Goal: Information Seeking & Learning: Learn about a topic

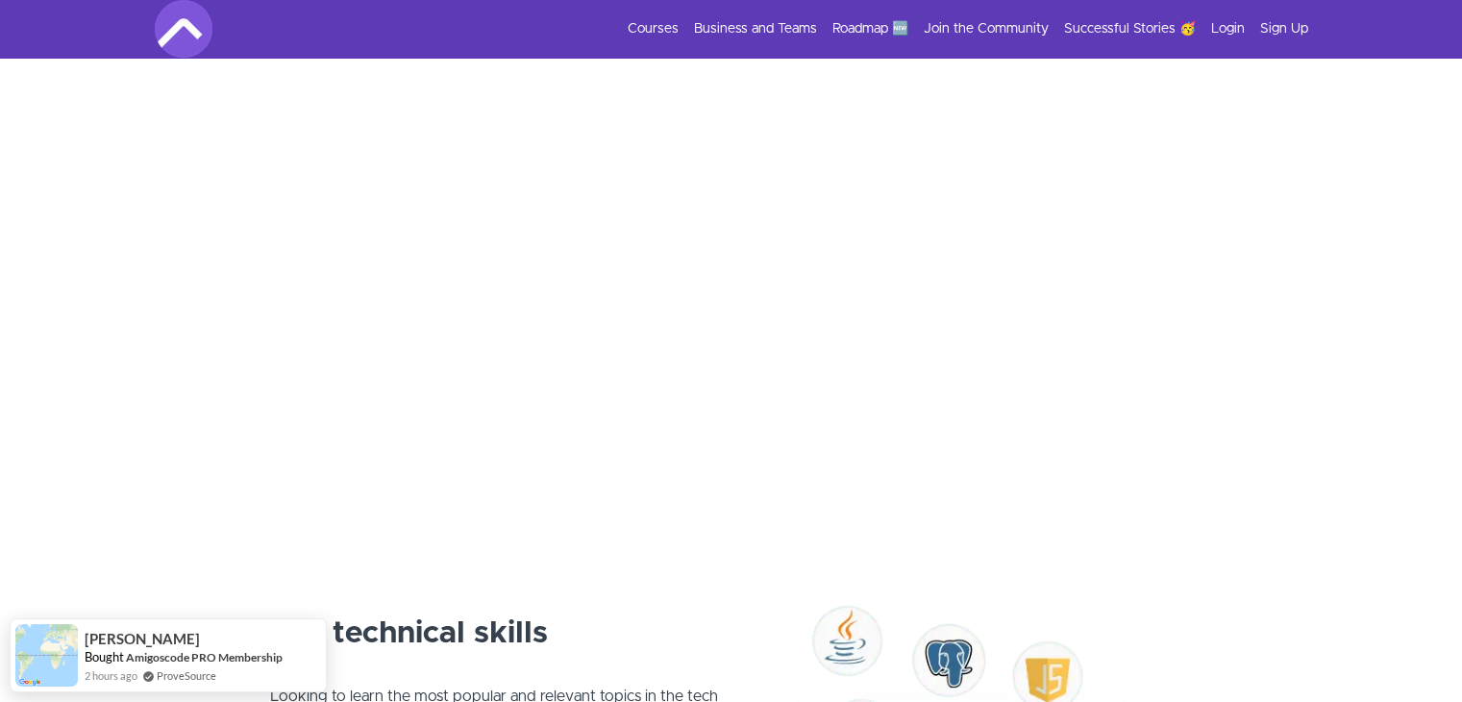
scroll to position [556, 0]
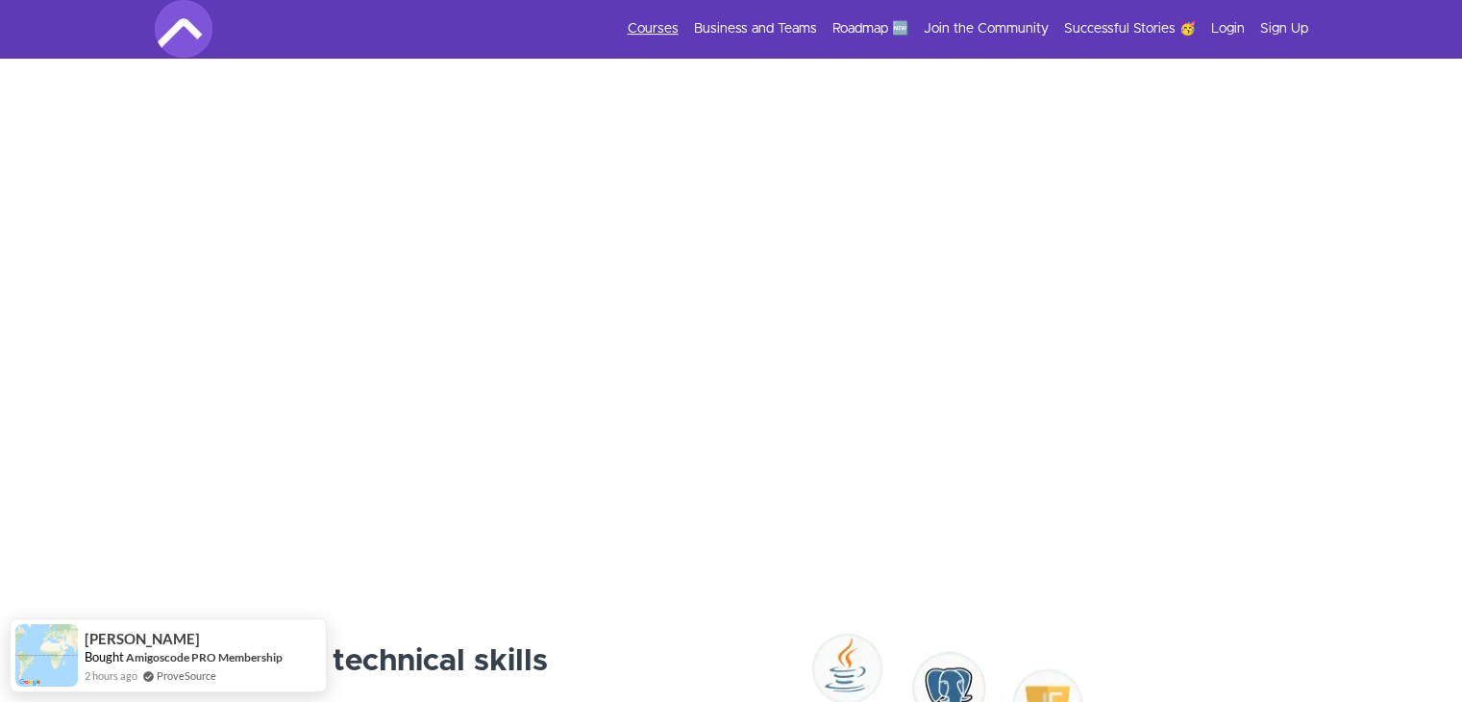
click at [658, 20] on link "Courses" at bounding box center [653, 28] width 51 height 19
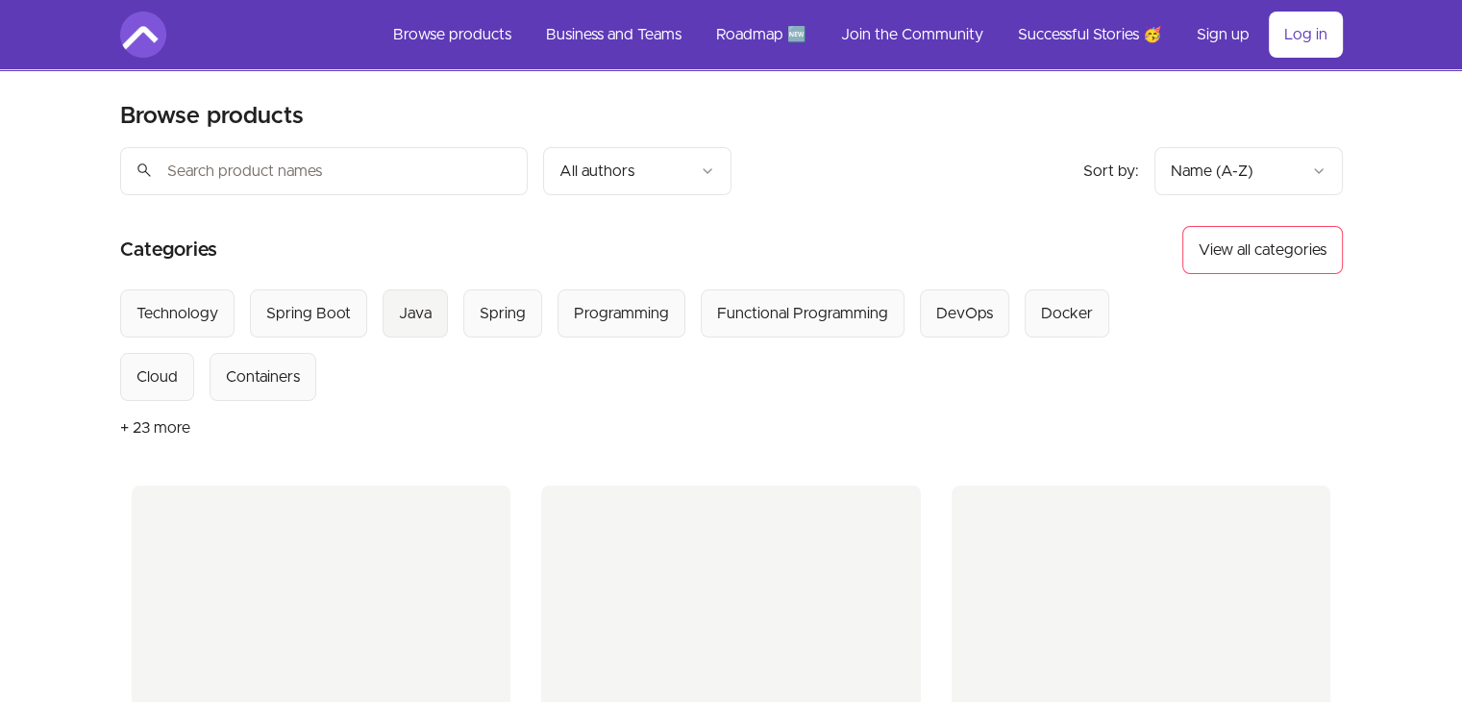
click at [429, 319] on button "Java" at bounding box center [415, 313] width 65 height 48
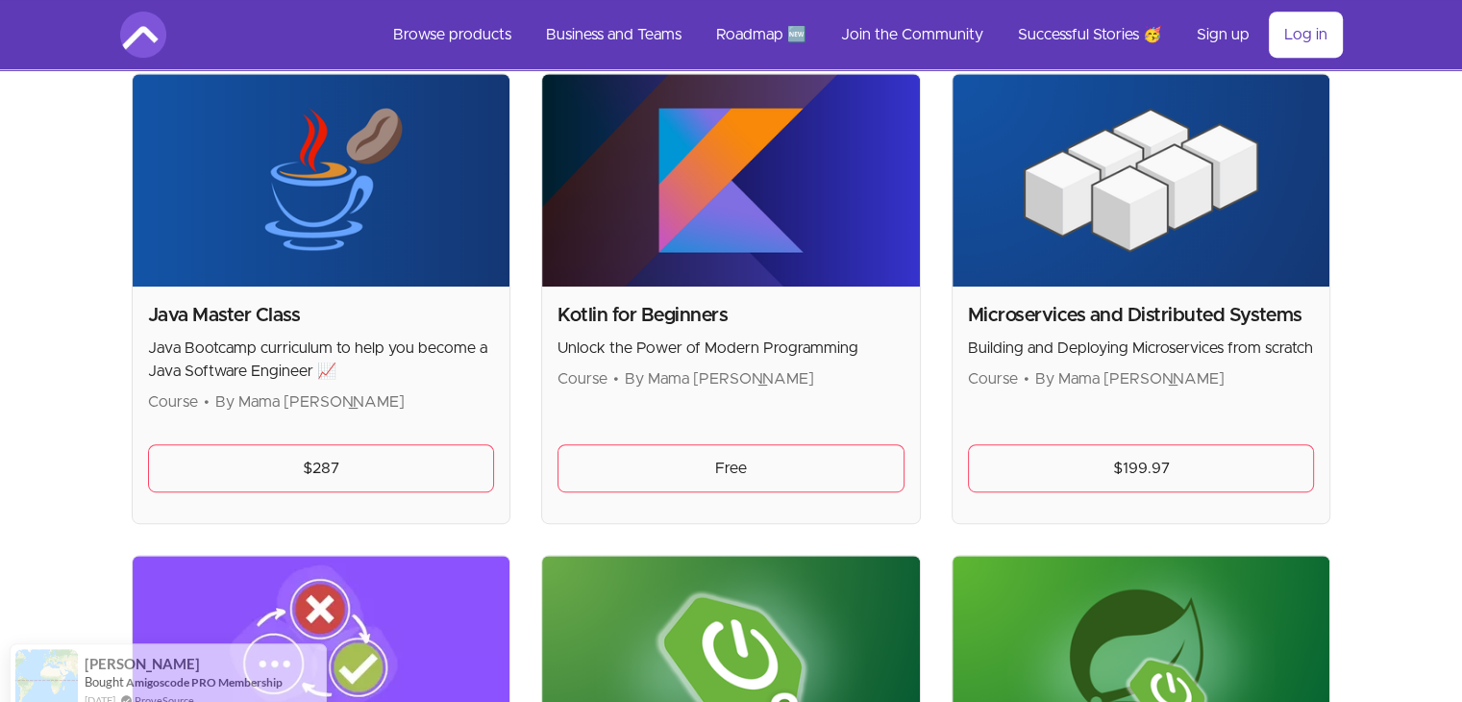
scroll to position [927, 0]
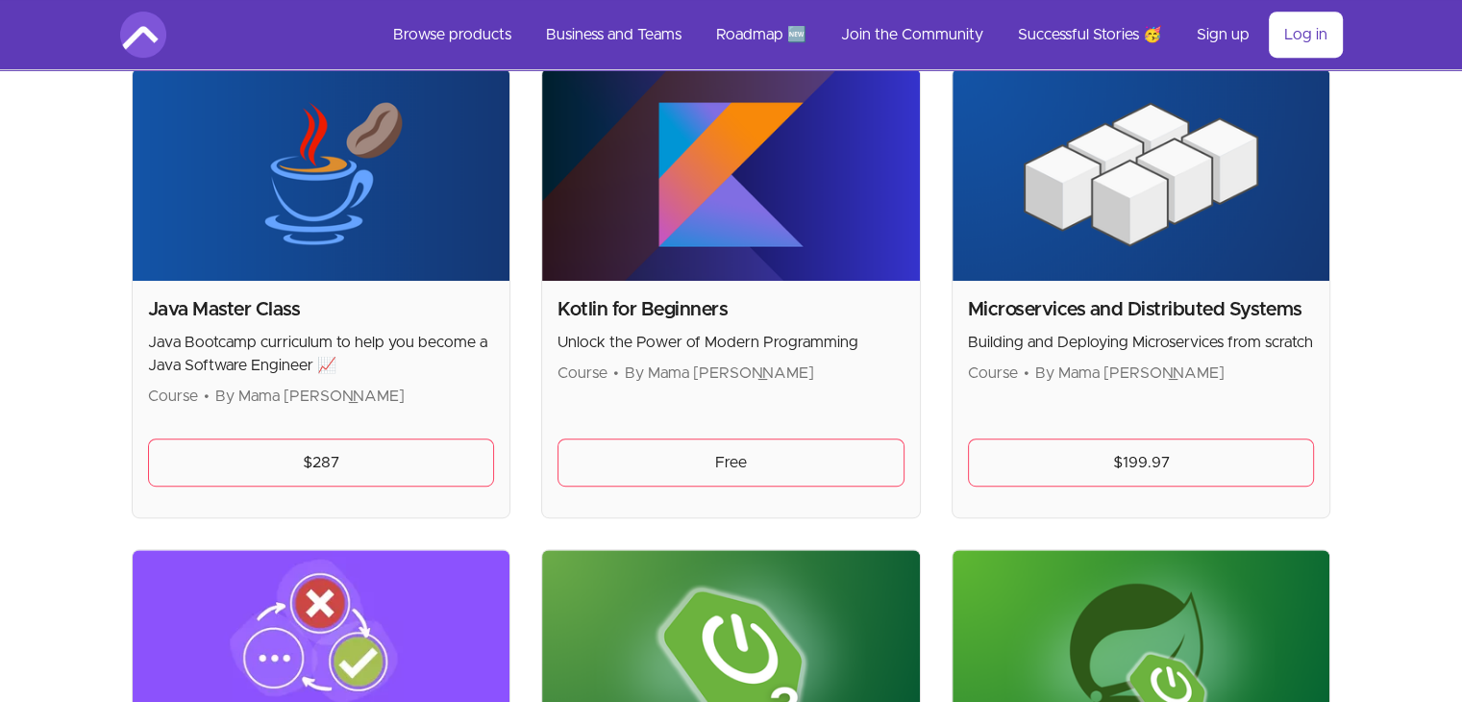
click at [338, 272] on img at bounding box center [322, 174] width 378 height 212
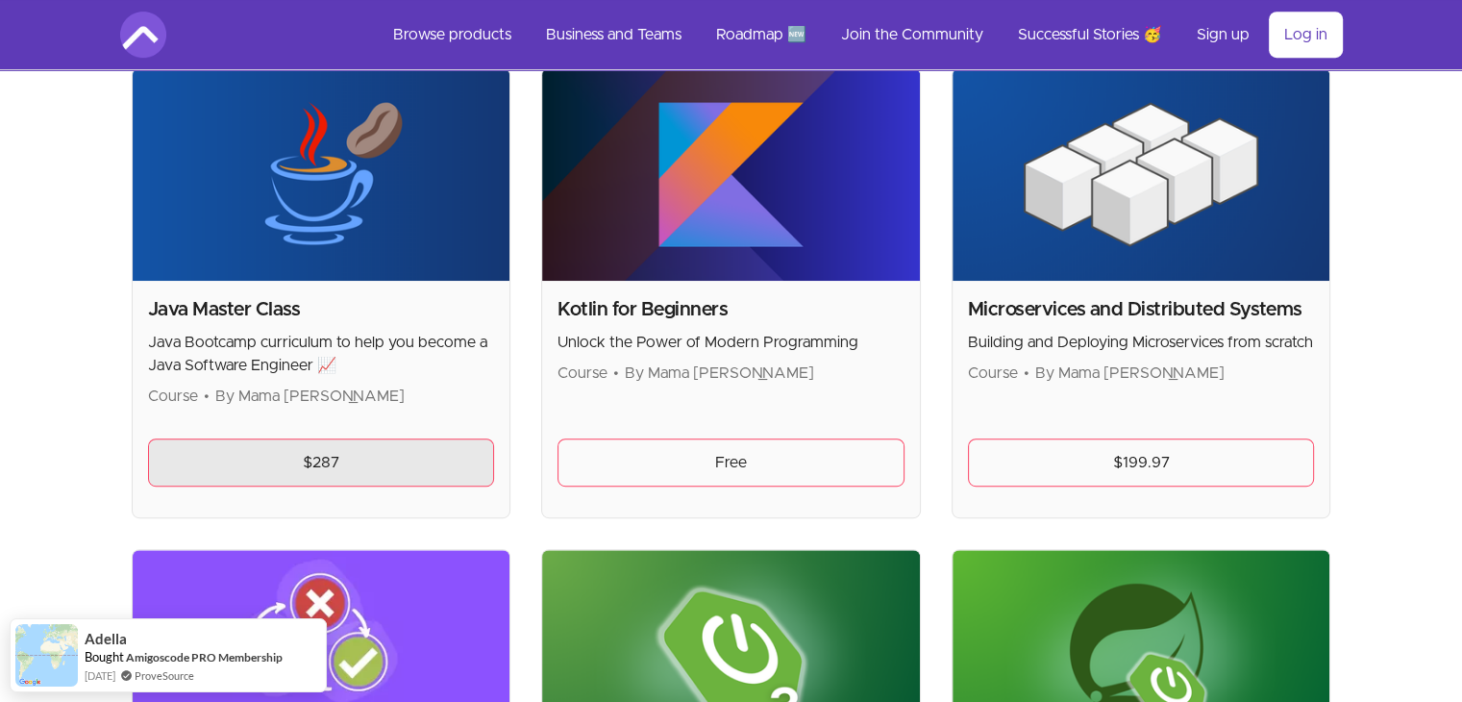
click at [350, 447] on link "$287" at bounding box center [321, 462] width 347 height 48
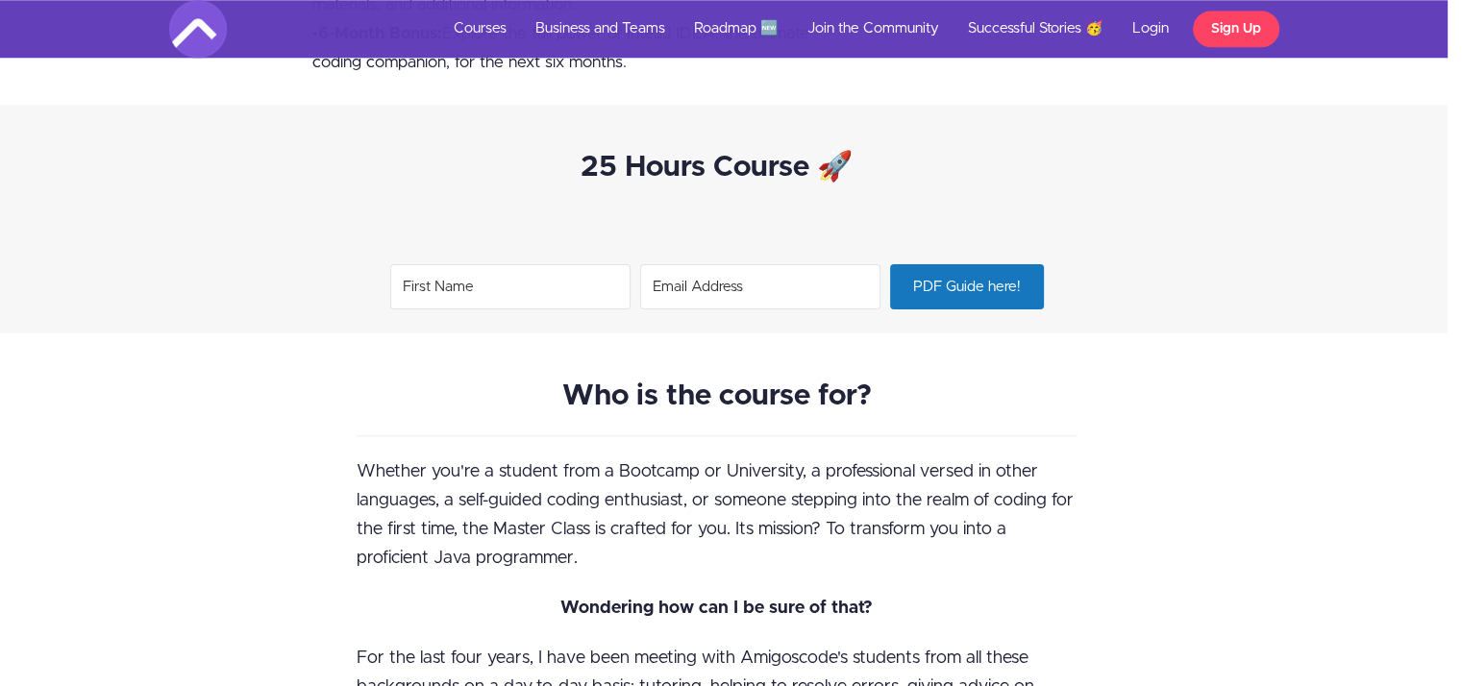
scroll to position [2265, 14]
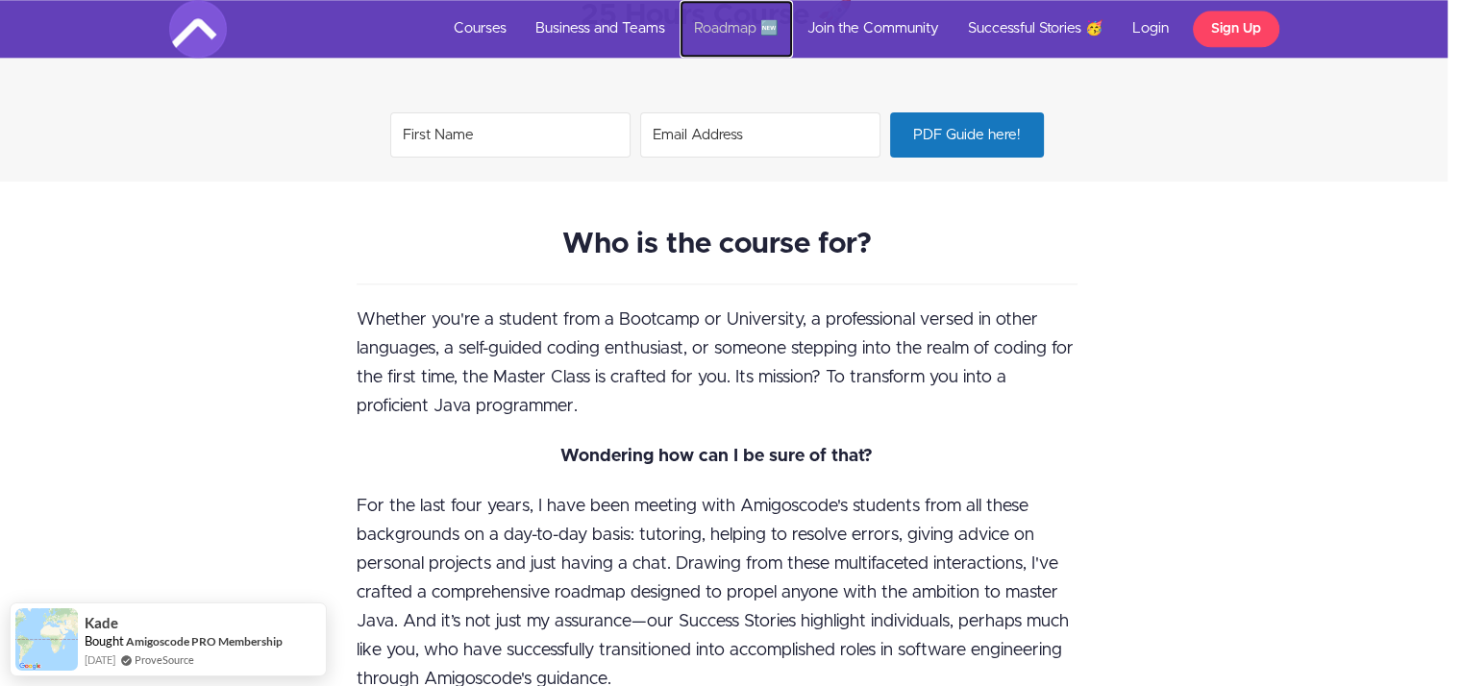
click at [716, 38] on link "Roadmap 🆕" at bounding box center [736, 29] width 113 height 58
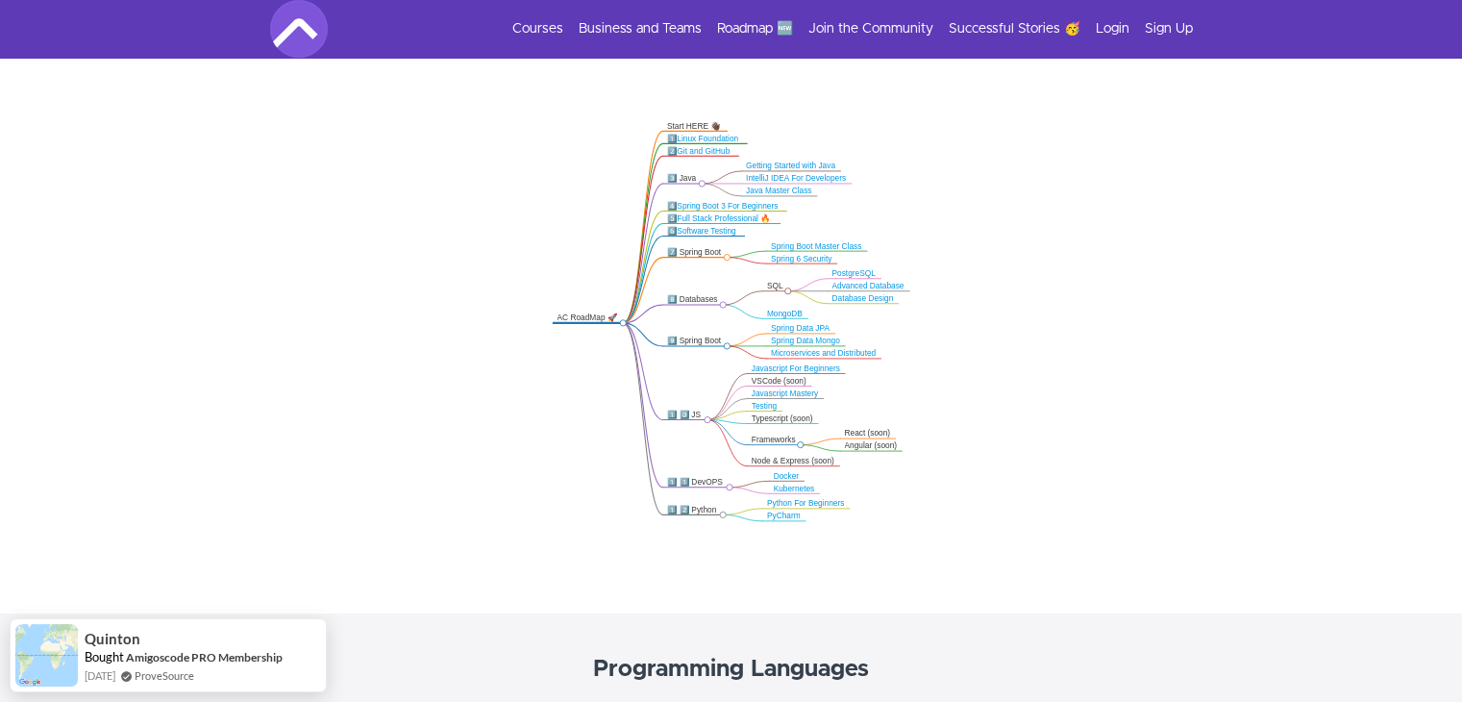
scroll to position [365, 0]
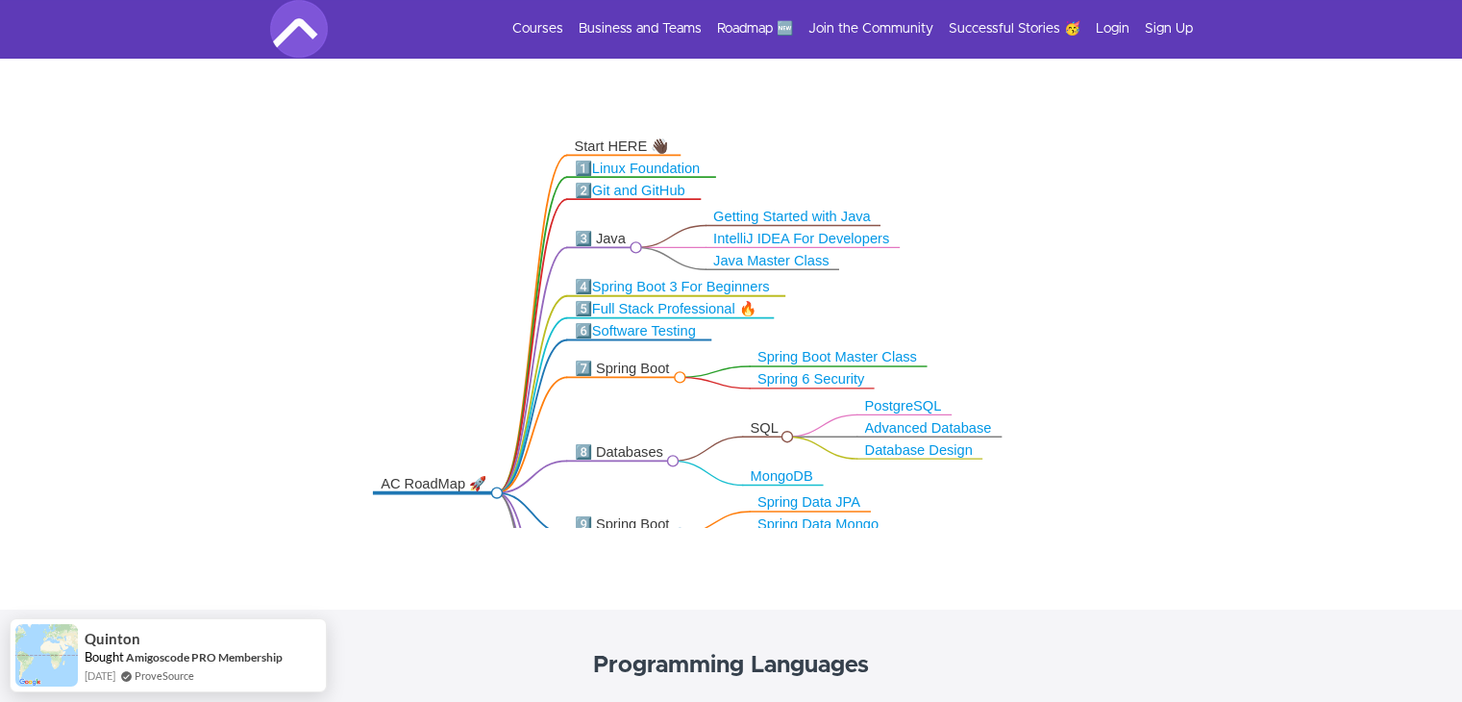
drag, startPoint x: 589, startPoint y: 251, endPoint x: 450, endPoint y: 414, distance: 214.8
click at [450, 414] on icon ".markmap{font:300 16px/20px sans-serif}.markmap-link{fill:none}.markmap-node>ci…" at bounding box center [731, 317] width 1462 height 421
click at [790, 213] on link "Getting Started with Java" at bounding box center [792, 216] width 158 height 15
